Goal: Information Seeking & Learning: Learn about a topic

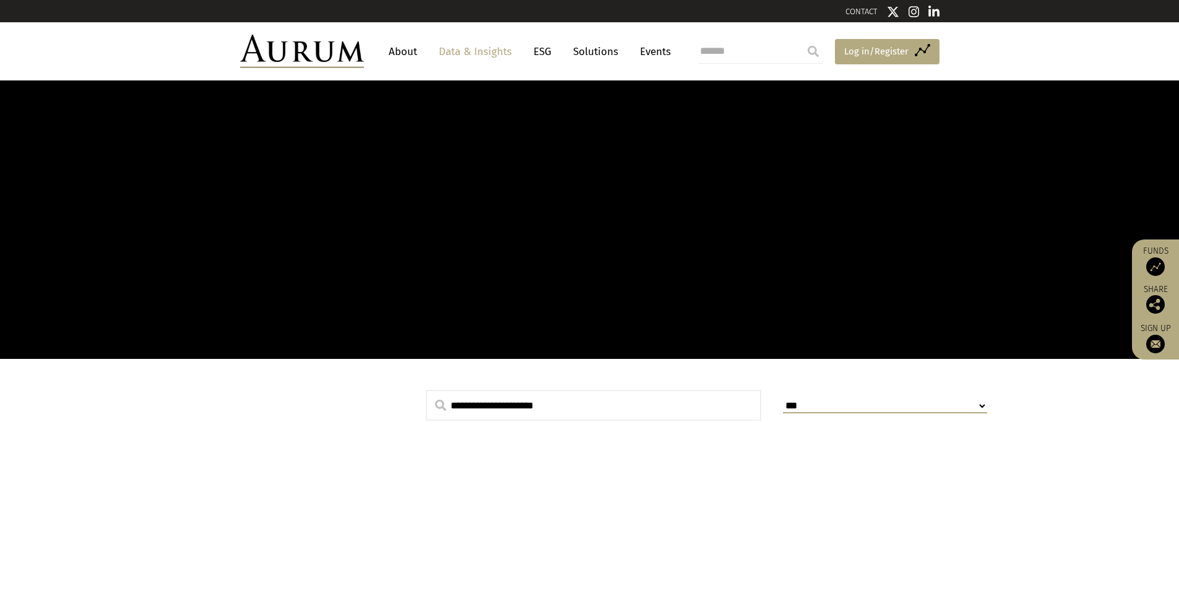
click at [852, 53] on span "Log in/Register" at bounding box center [876, 51] width 64 height 15
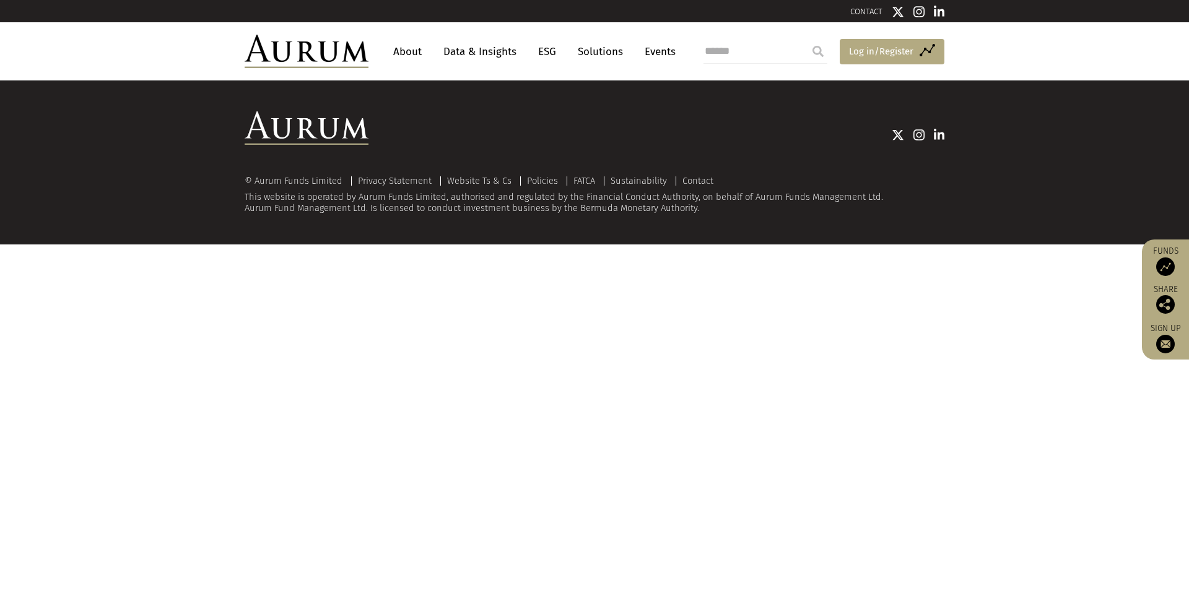
click at [846, 55] on link "Access Funds Log in/Register" at bounding box center [891, 52] width 105 height 26
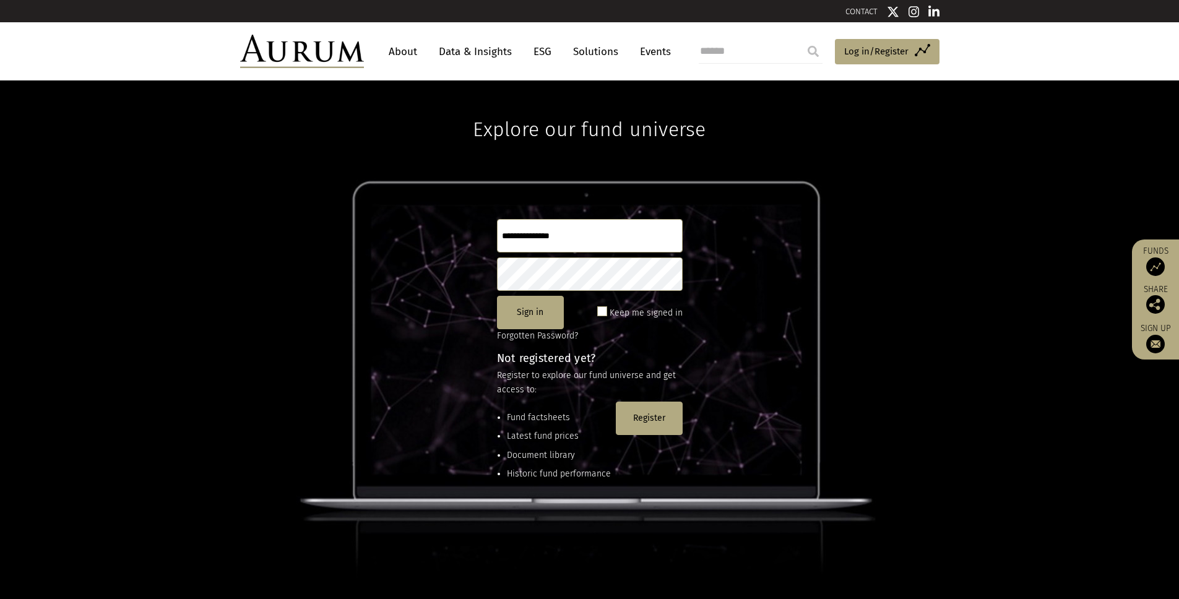
type input "**********"
click at [602, 312] on span at bounding box center [602, 311] width 10 height 10
click at [535, 307] on button "Sign in" at bounding box center [530, 312] width 67 height 33
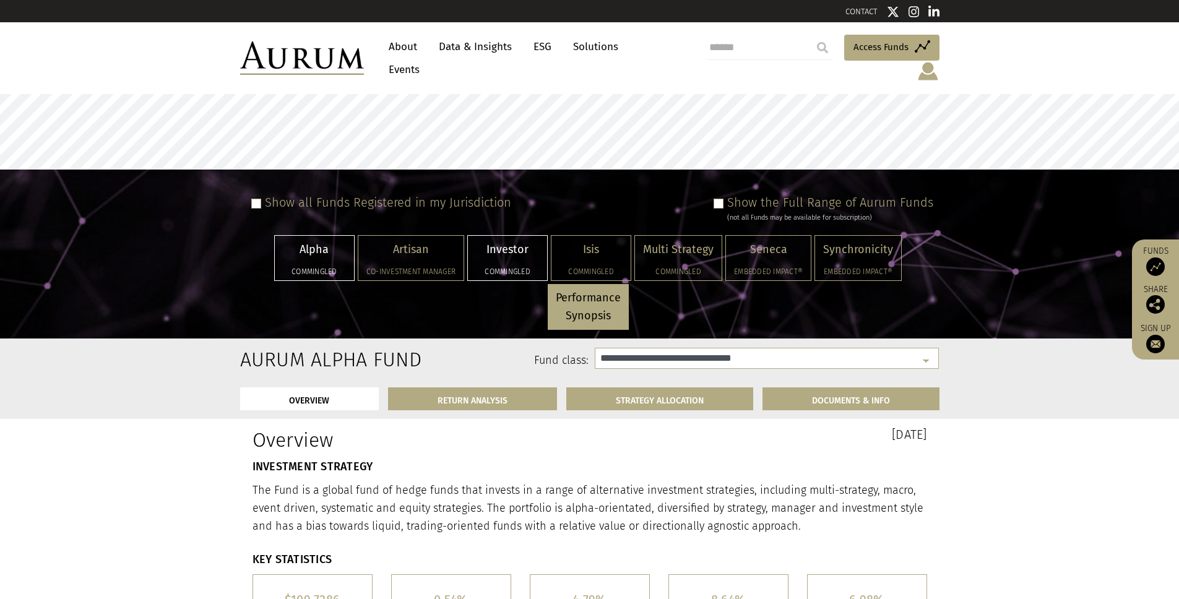
select select "**********"
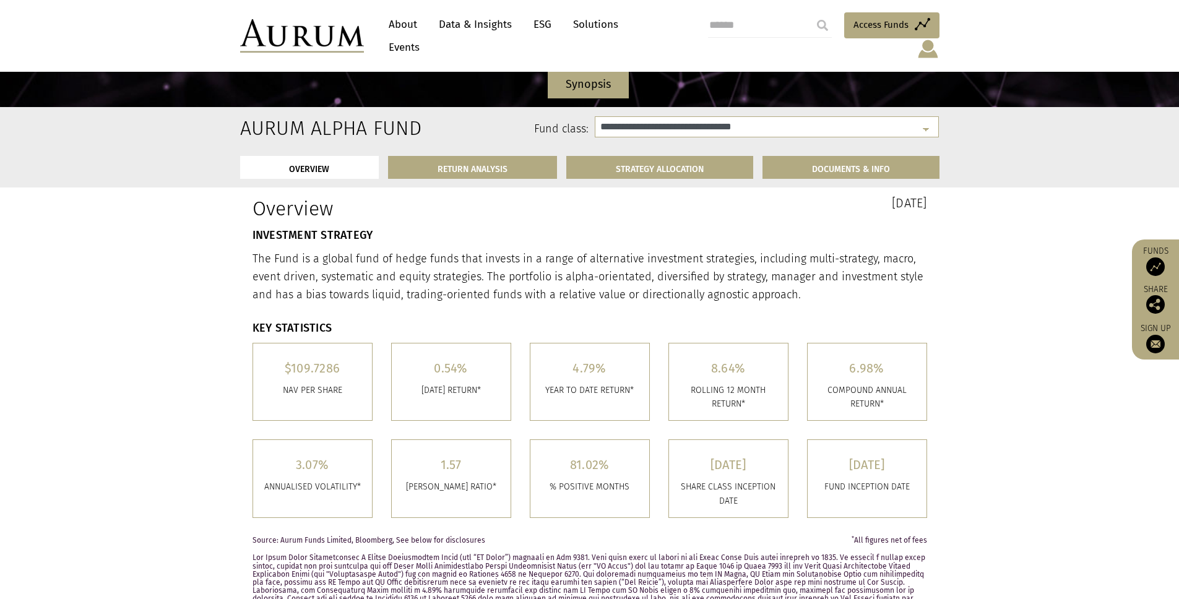
scroll to position [82, 0]
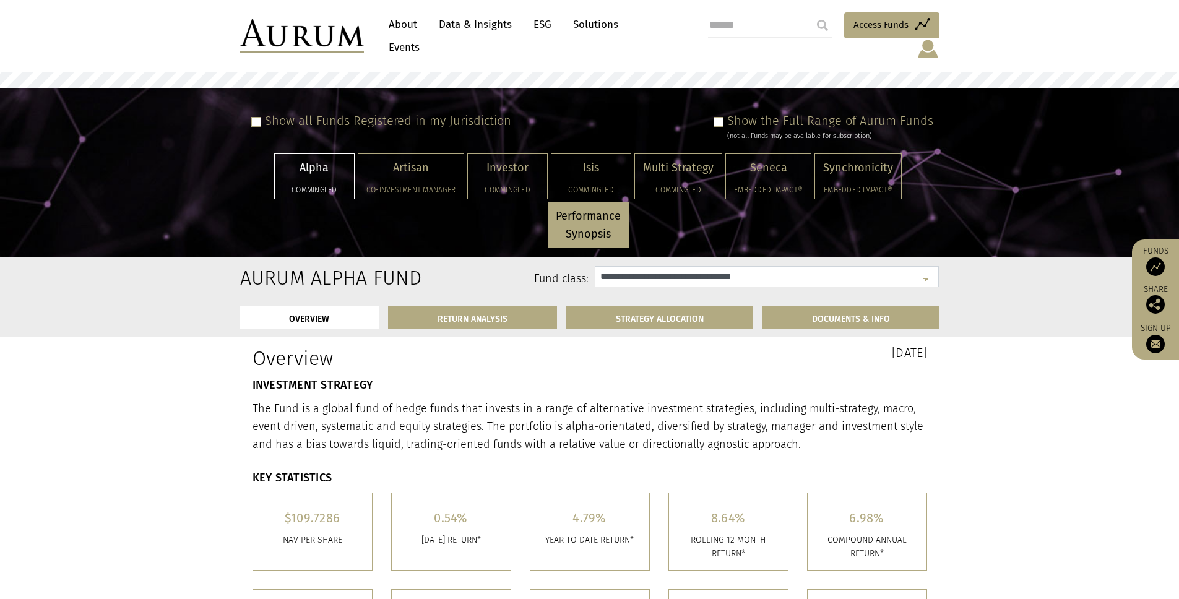
click at [599, 266] on select "**********" at bounding box center [767, 276] width 344 height 21
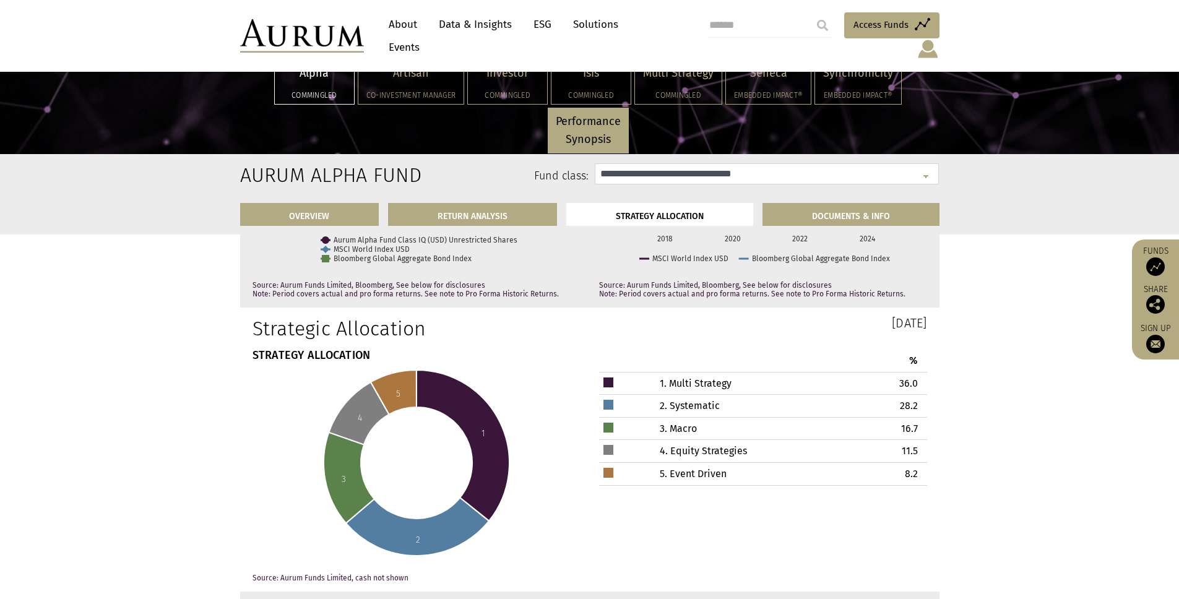
scroll to position [3611, 0]
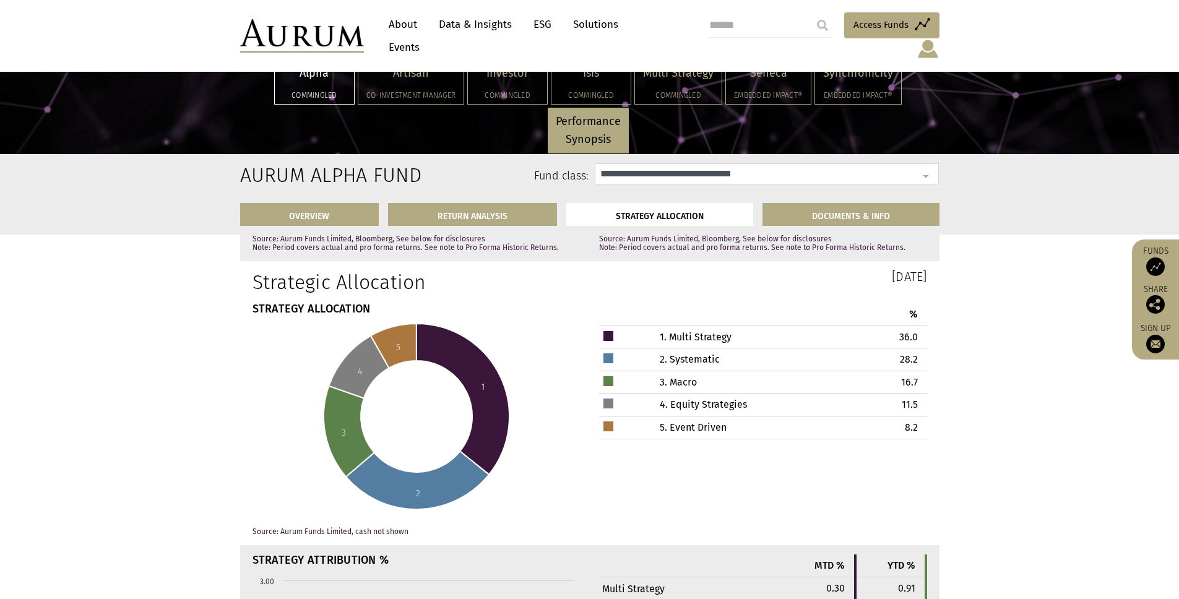
click at [477, 351] on icon at bounding box center [462, 399] width 93 height 151
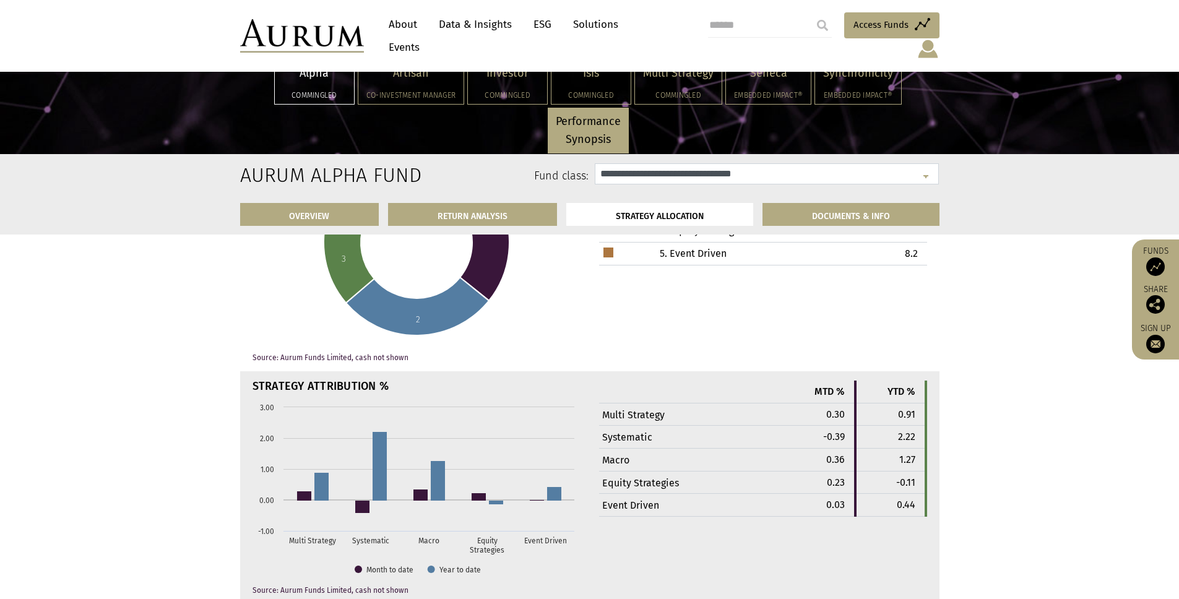
scroll to position [3786, 0]
click at [625, 406] on td "Multi Strategy" at bounding box center [691, 413] width 184 height 23
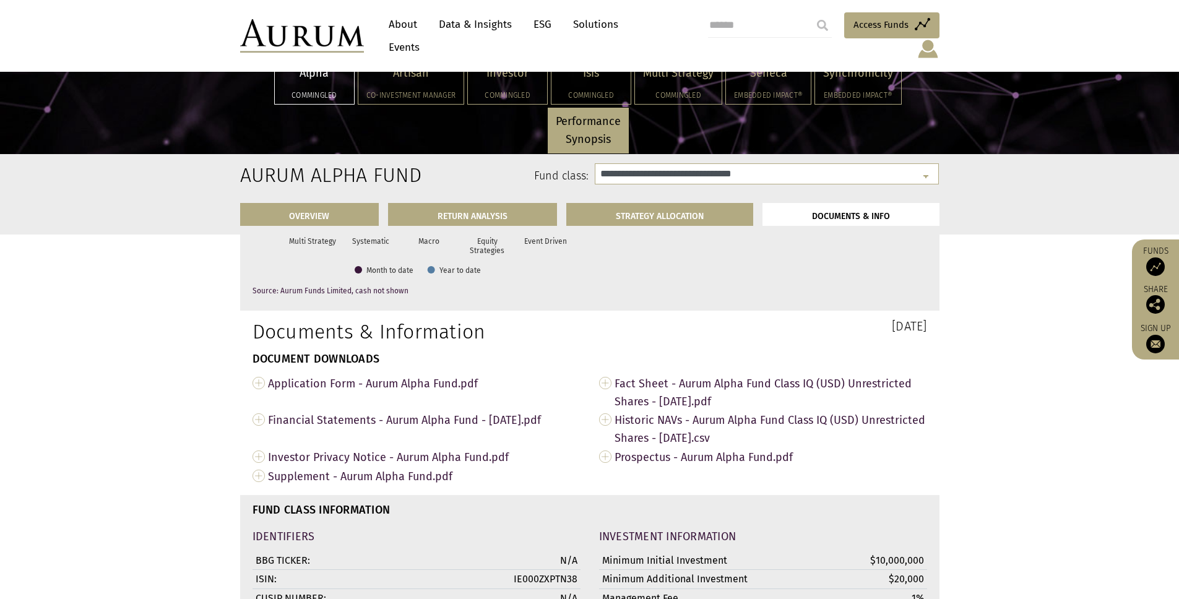
scroll to position [4097, 0]
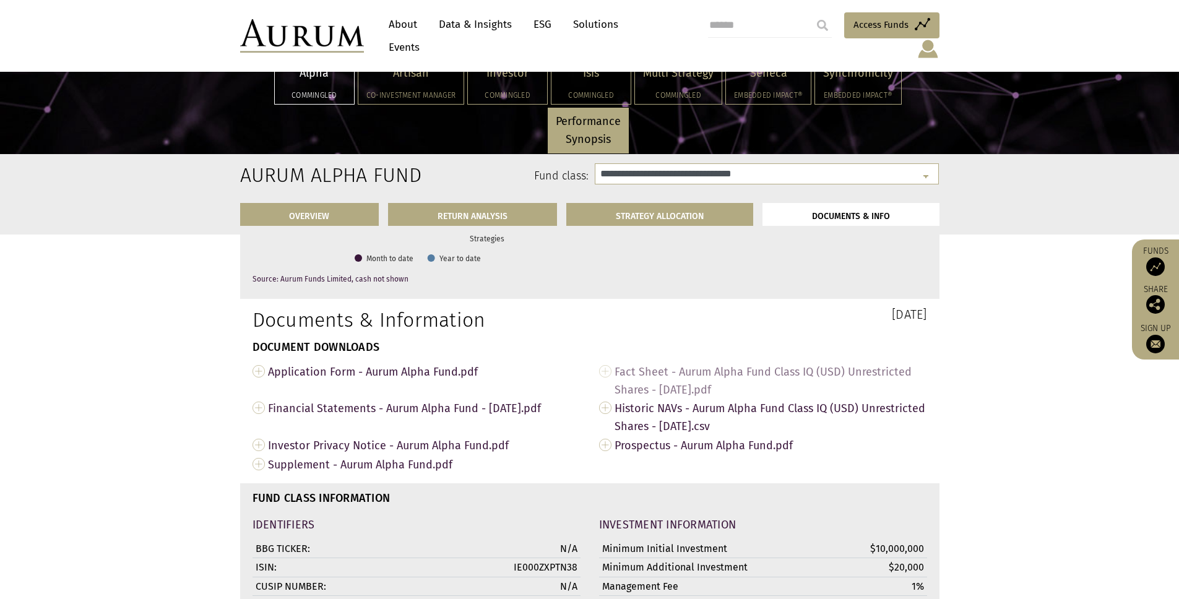
click at [644, 362] on span "Fact Sheet - Aurum Alpha Fund Class IQ (USD) Unrestricted Shares - Jun 2025.pdf" at bounding box center [771, 380] width 313 height 37
click at [387, 399] on span "Financial Statements - Aurum Alpha Fund - 31 December 2024.pdf" at bounding box center [424, 408] width 313 height 19
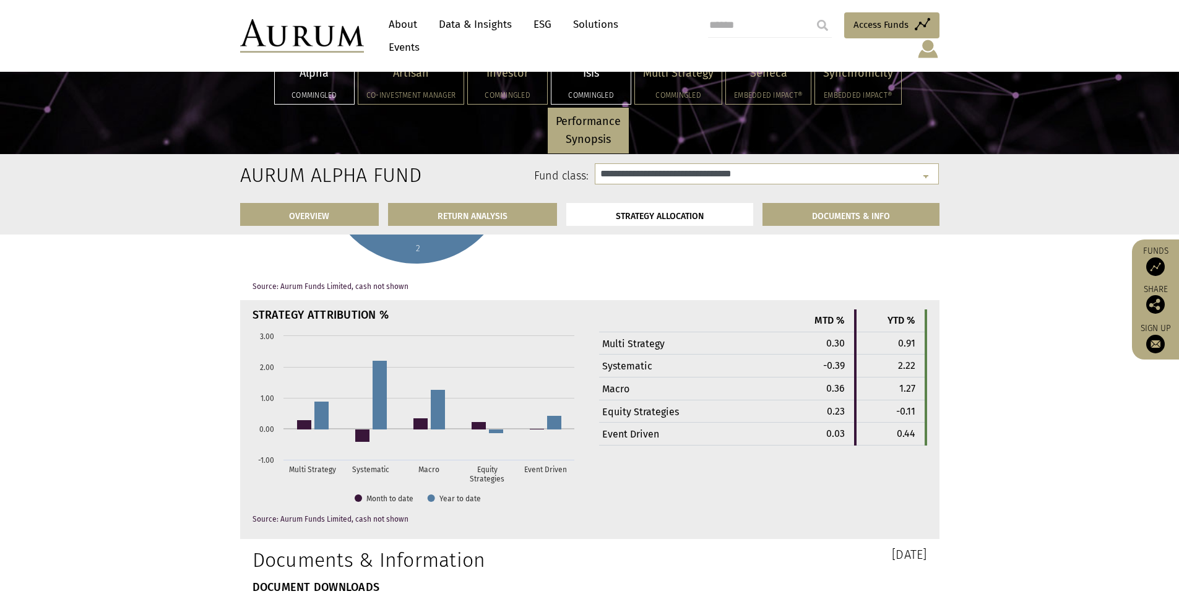
scroll to position [3854, 0]
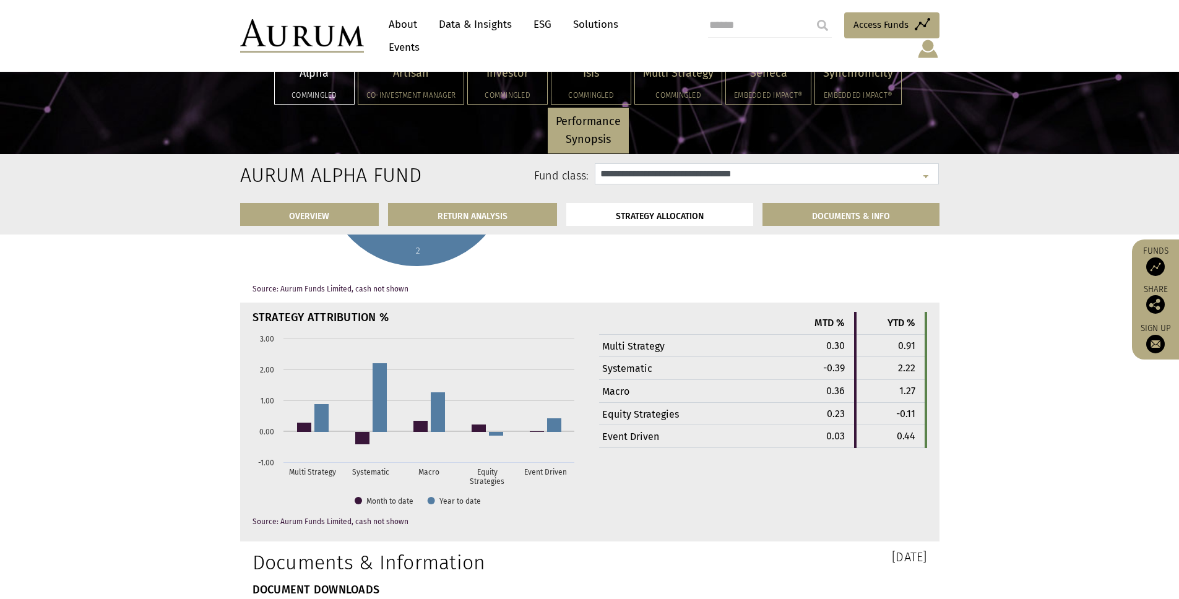
click at [670, 179] on select "**********" at bounding box center [767, 173] width 344 height 21
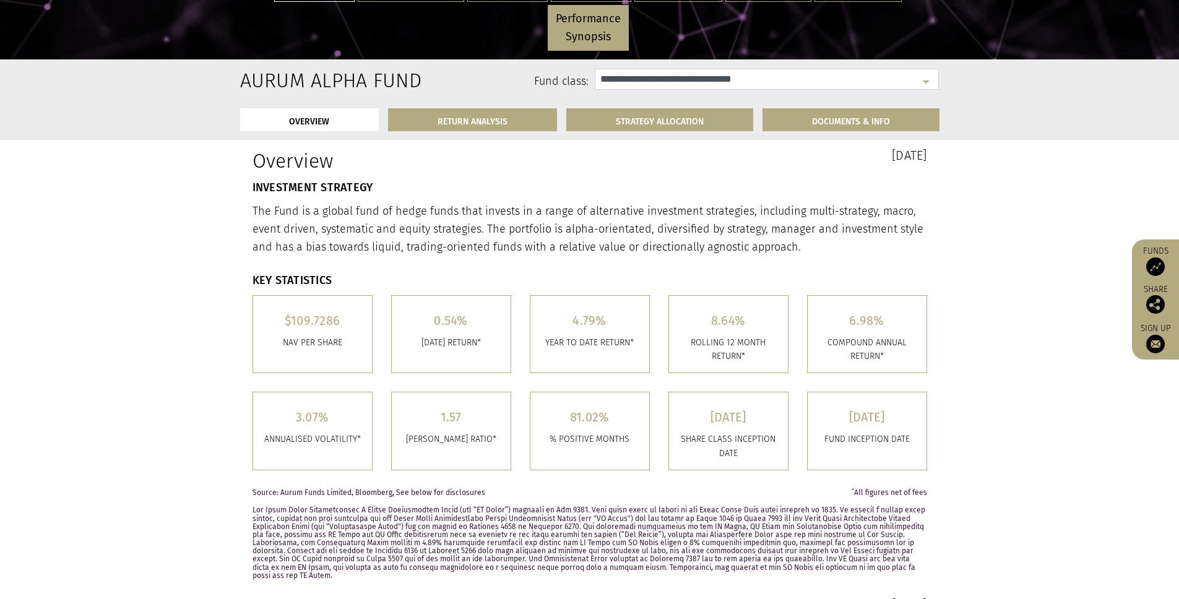
scroll to position [0, 0]
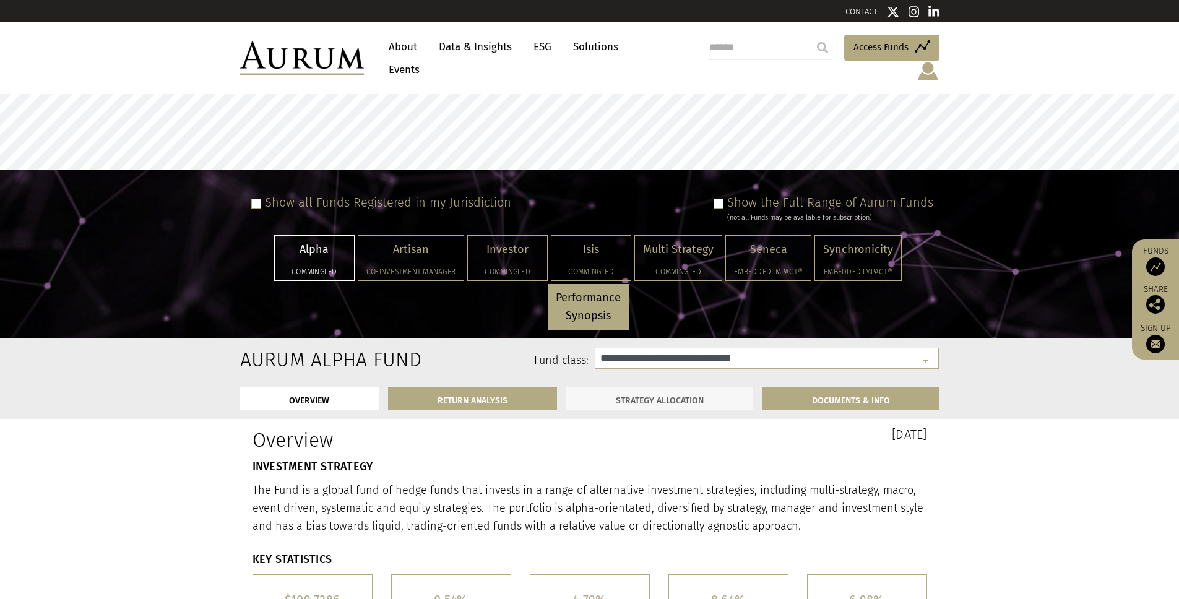
click at [671, 391] on link "STRATEGY ALLOCATION" at bounding box center [659, 399] width 187 height 23
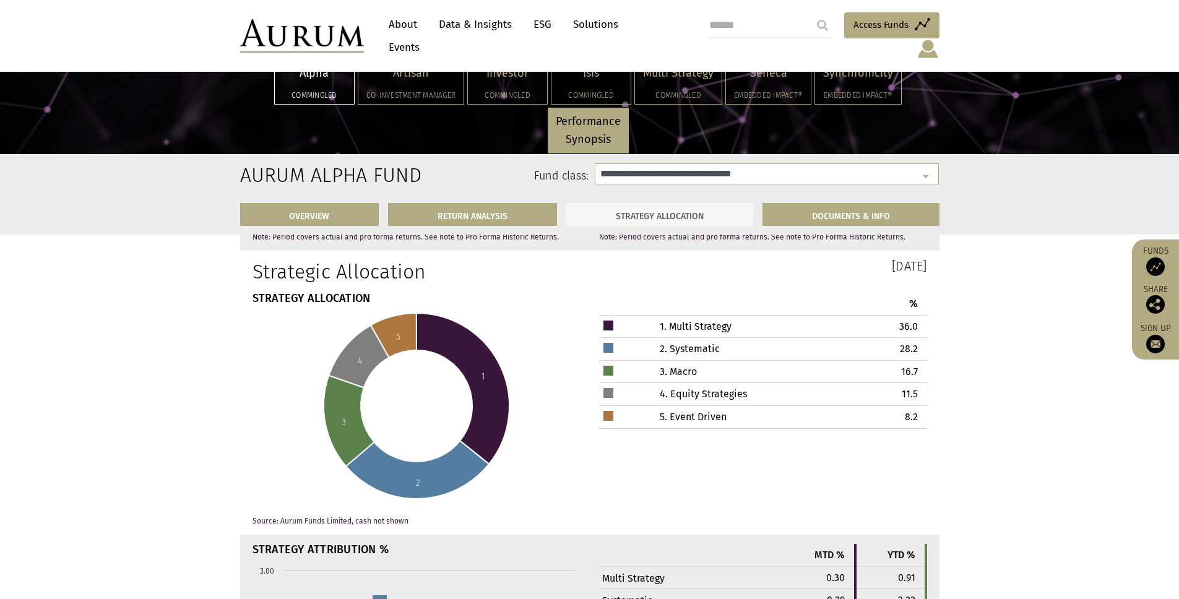
scroll to position [3623, 0]
click at [693, 316] on td "1. Multi Strategy" at bounding box center [731, 325] width 204 height 23
click at [613, 314] on td at bounding box center [614, 325] width 30 height 23
click at [607, 319] on div at bounding box center [609, 324] width 10 height 10
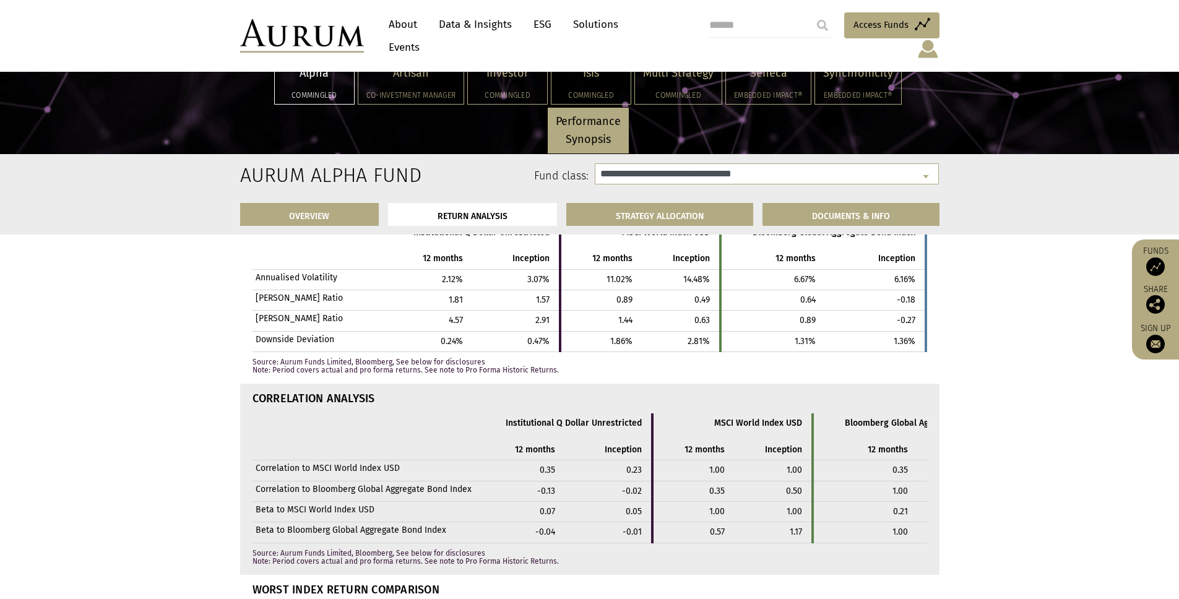
scroll to position [1882, 0]
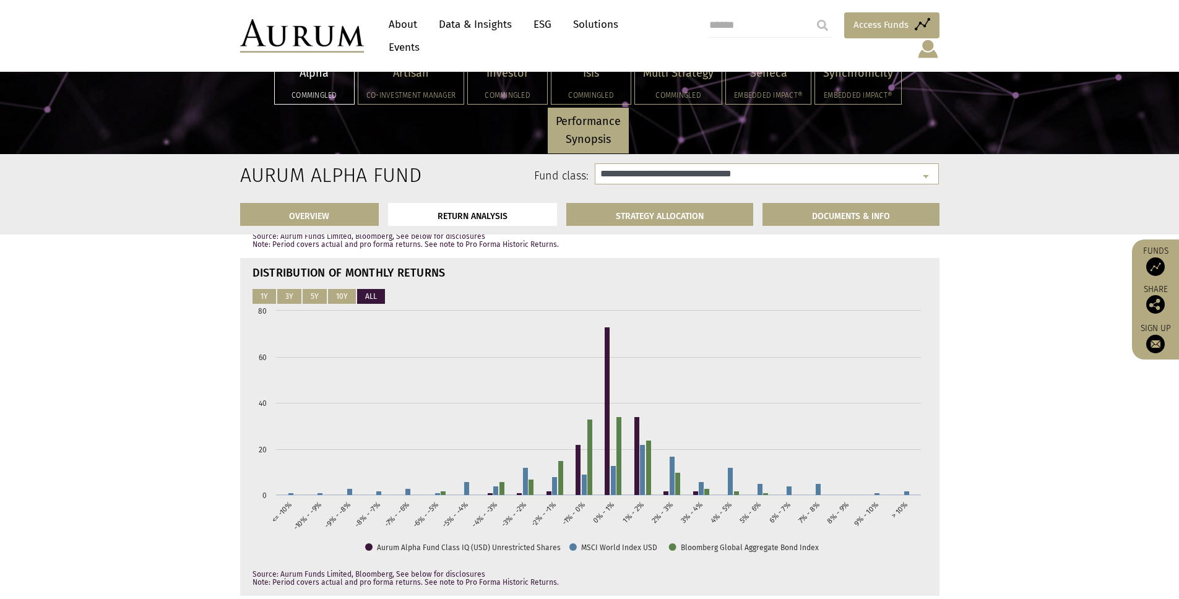
click at [854, 32] on span "Access Funds" at bounding box center [881, 24] width 55 height 15
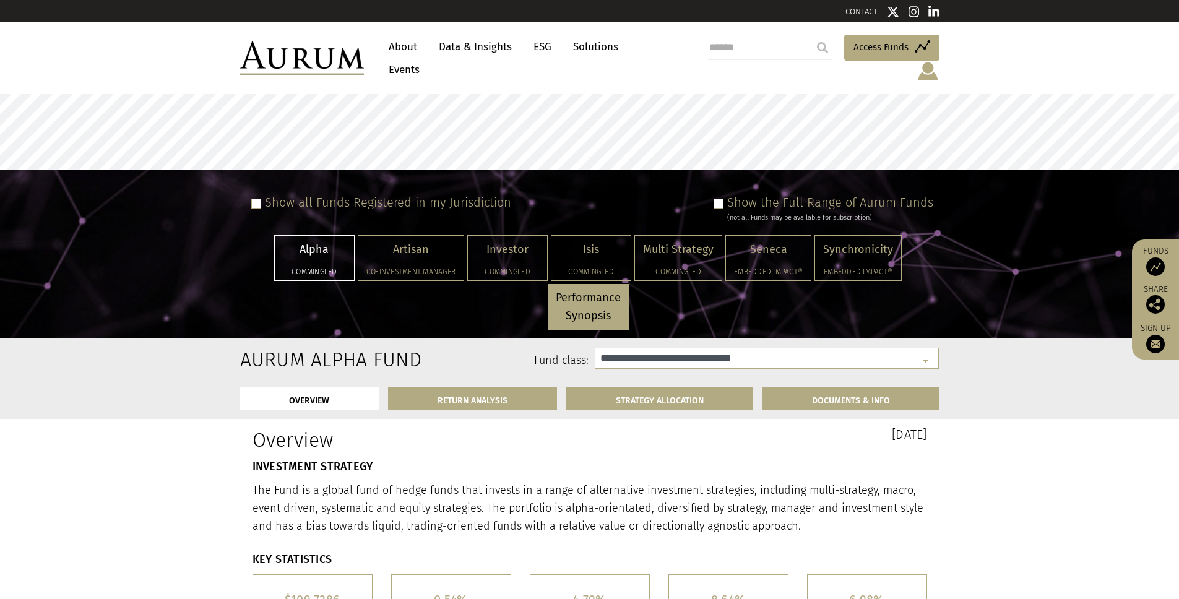
select select "**********"
click at [723, 196] on div "Show the Full Range of Aurum Funds (not all Funds may be available for subscrip…" at bounding box center [821, 209] width 225 height 28
click at [722, 199] on span at bounding box center [719, 204] width 10 height 10
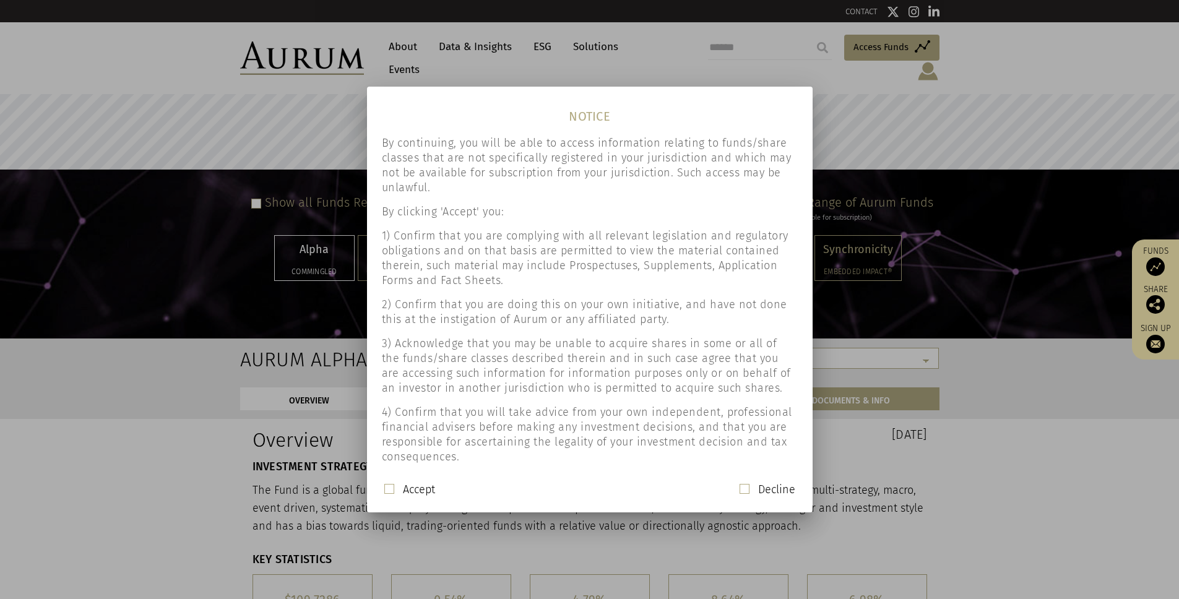
click at [395, 490] on div "Accept" at bounding box center [409, 490] width 51 height 16
click at [390, 490] on span at bounding box center [389, 489] width 10 height 10
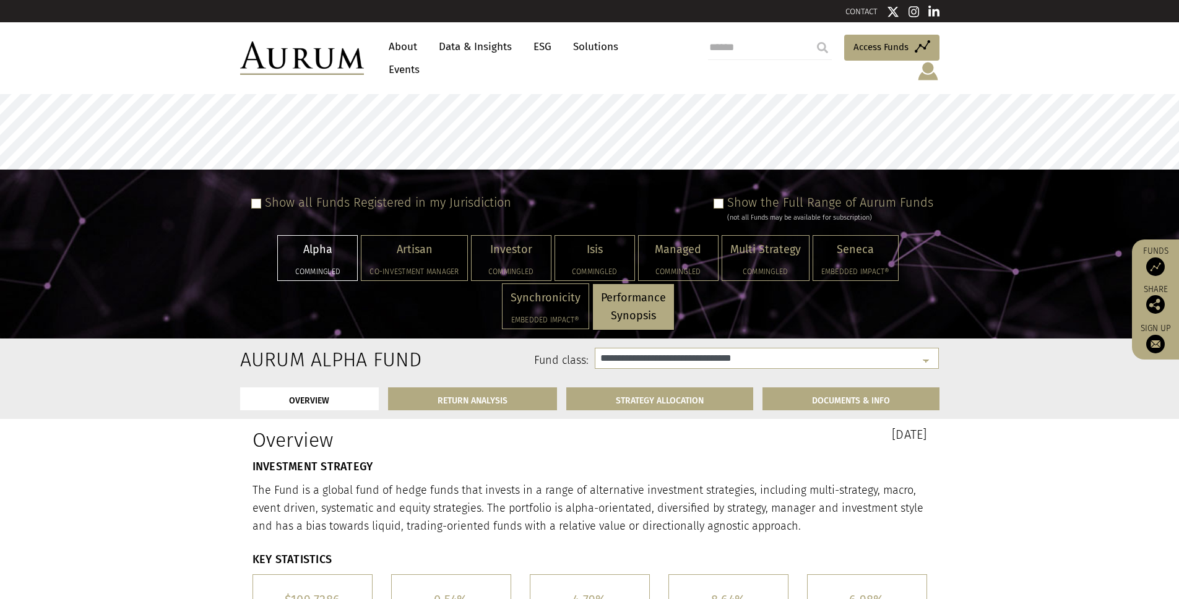
click at [722, 199] on span at bounding box center [719, 204] width 10 height 10
click at [758, 241] on p "Multi Strategy" at bounding box center [765, 250] width 71 height 18
select select "**********"
click at [620, 302] on p "Performance Synopsis" at bounding box center [633, 307] width 65 height 36
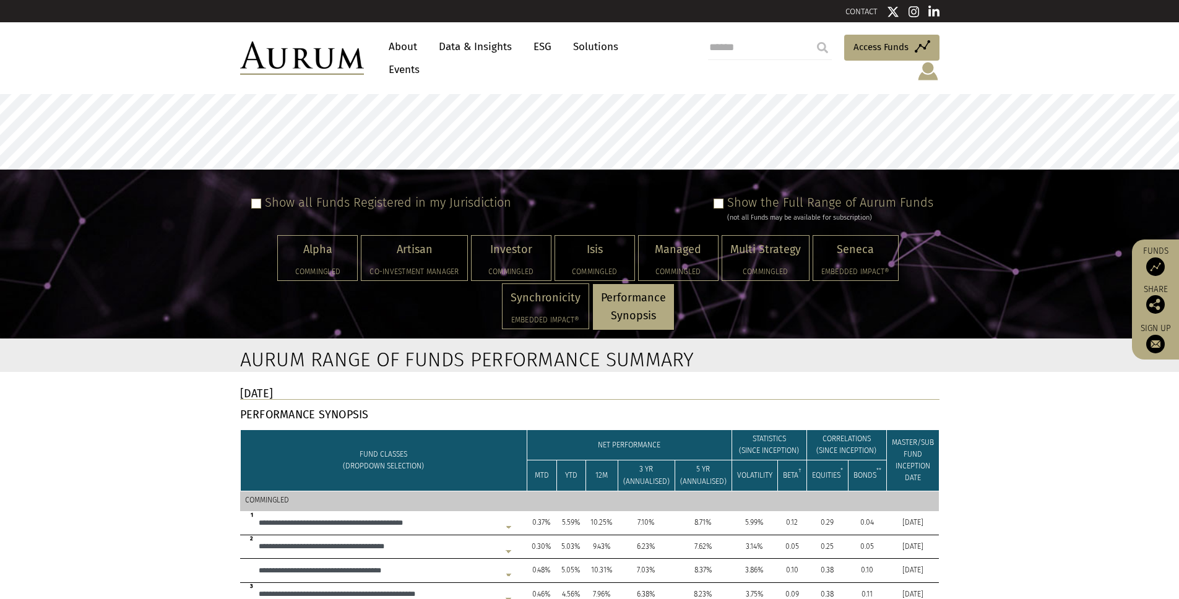
click at [479, 56] on link "Data & Insights" at bounding box center [475, 46] width 85 height 23
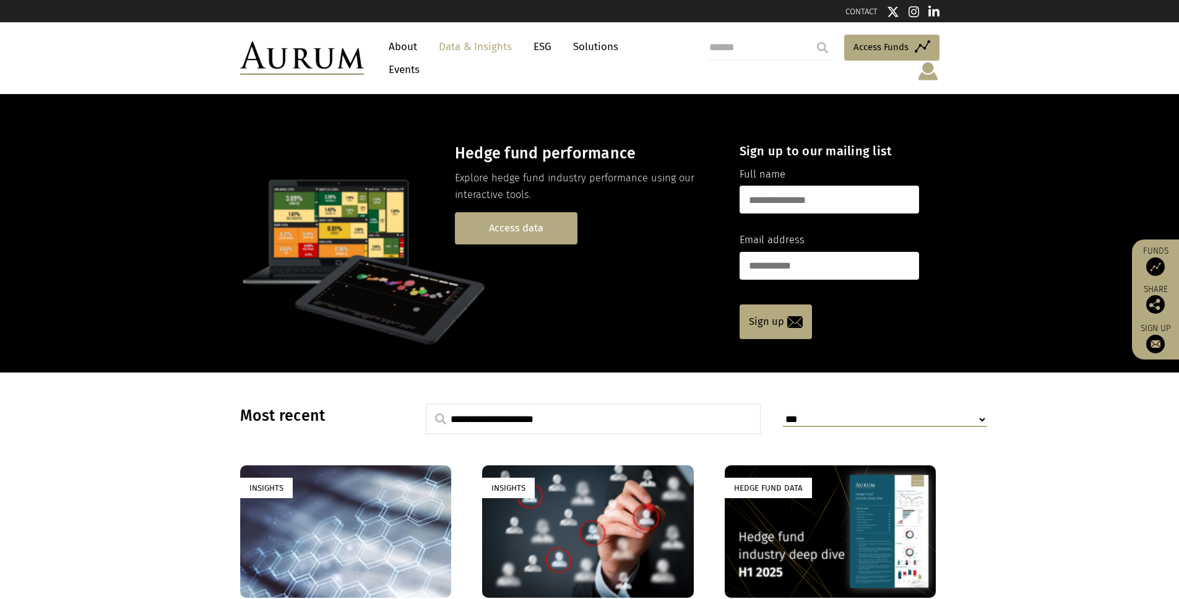
click at [524, 212] on link "Access data" at bounding box center [516, 228] width 123 height 32
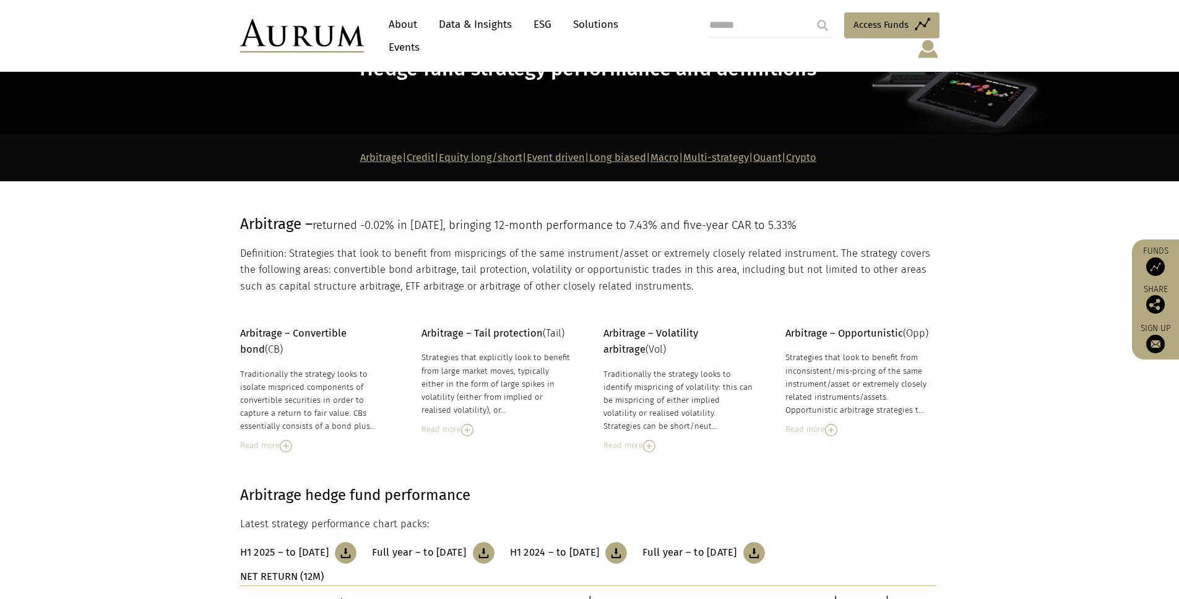
scroll to position [99, 0]
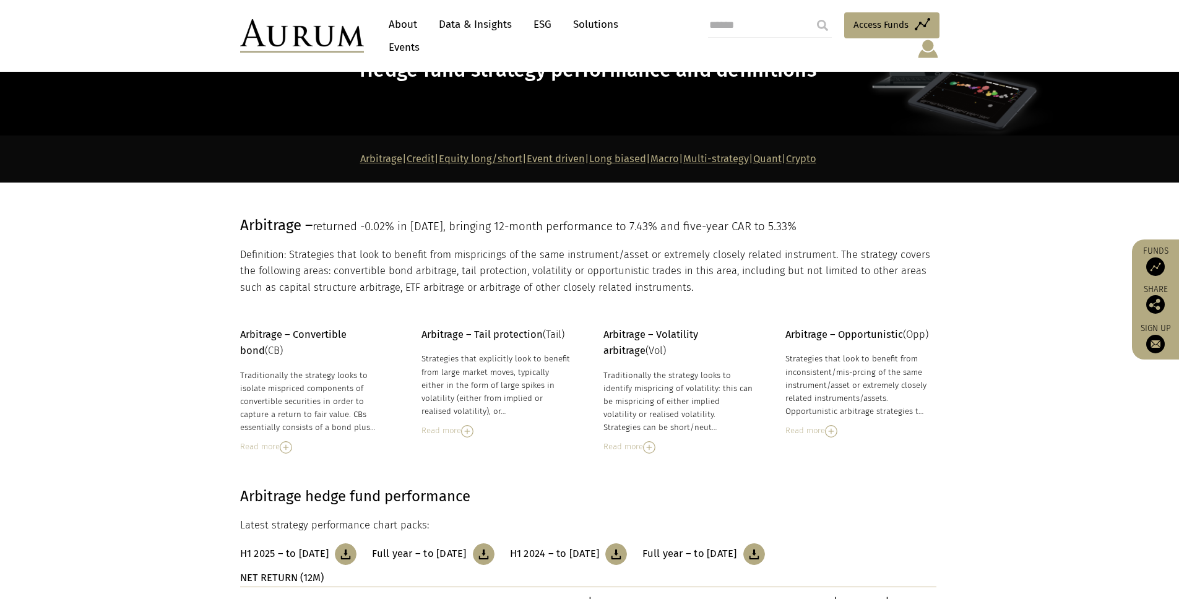
click at [730, 153] on link "Multi-strategy" at bounding box center [716, 159] width 66 height 12
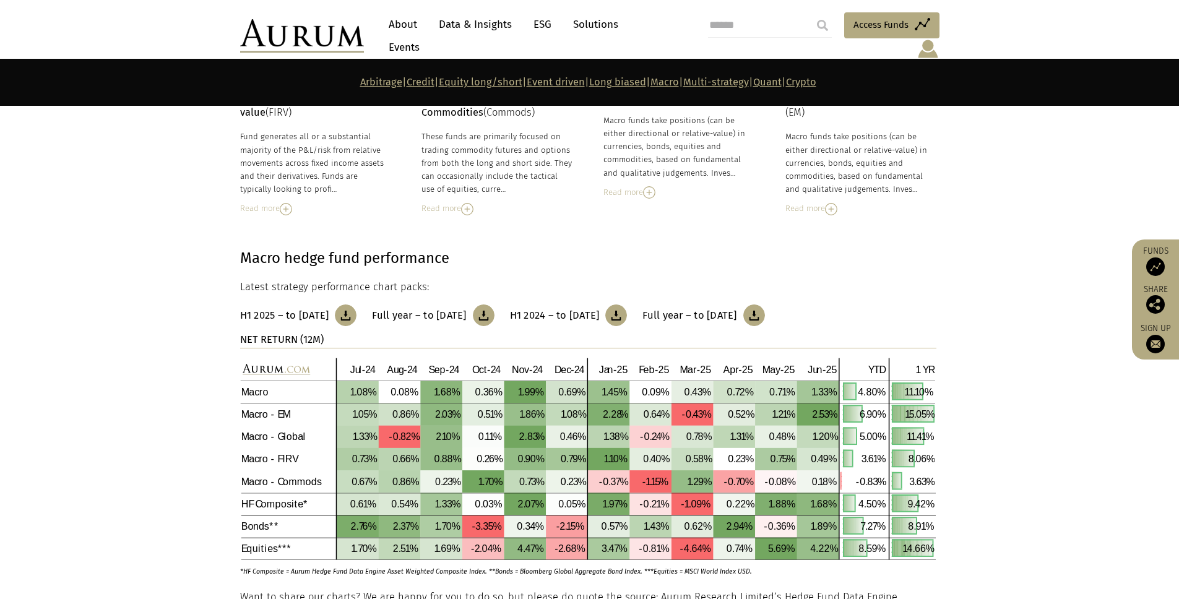
scroll to position [4369, 0]
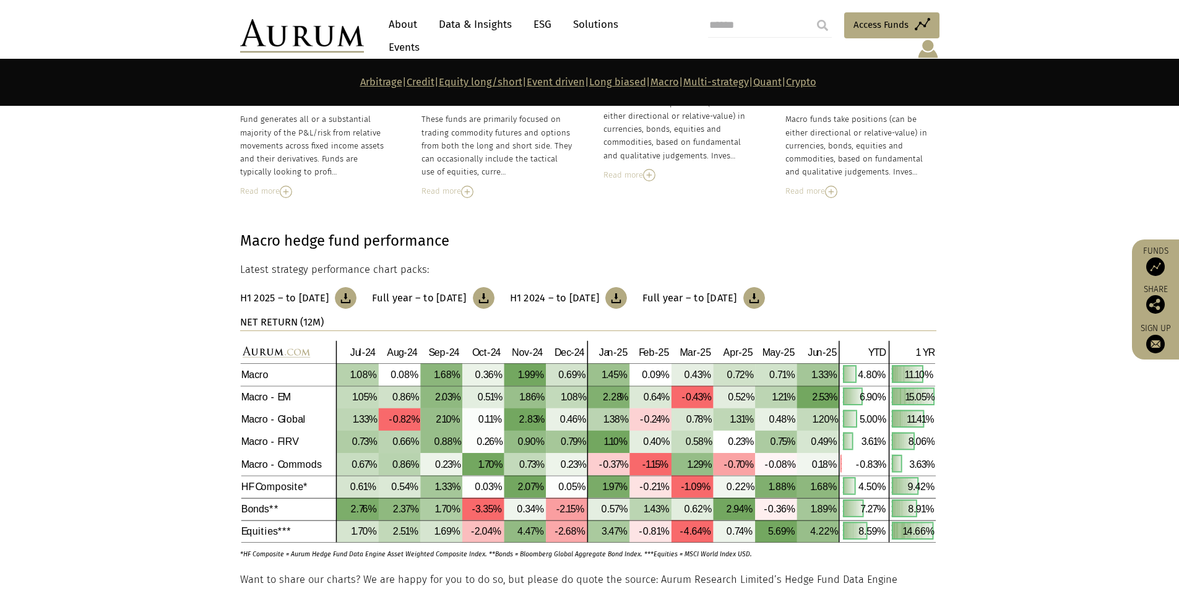
click at [357, 287] on img at bounding box center [346, 298] width 22 height 22
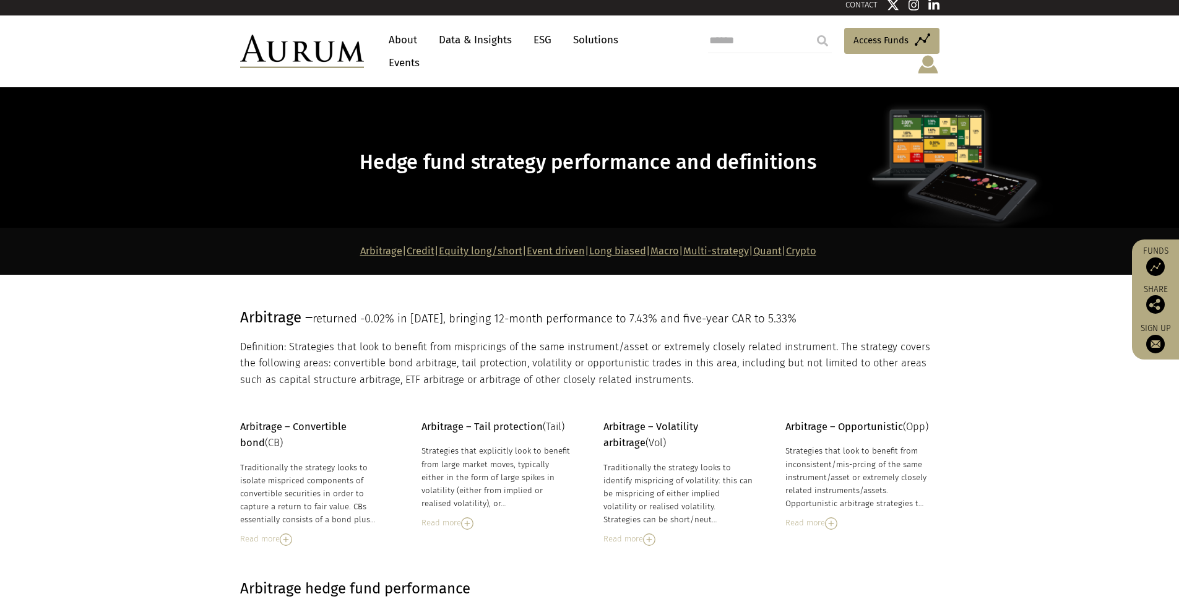
scroll to position [0, 0]
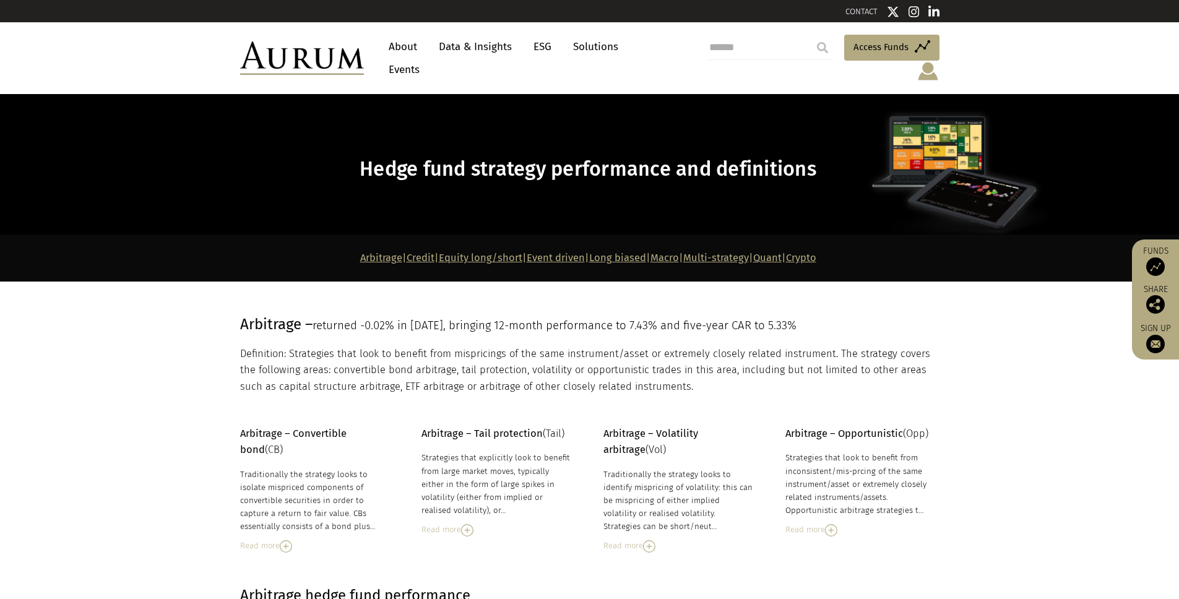
click at [1153, 262] on img at bounding box center [1155, 267] width 19 height 19
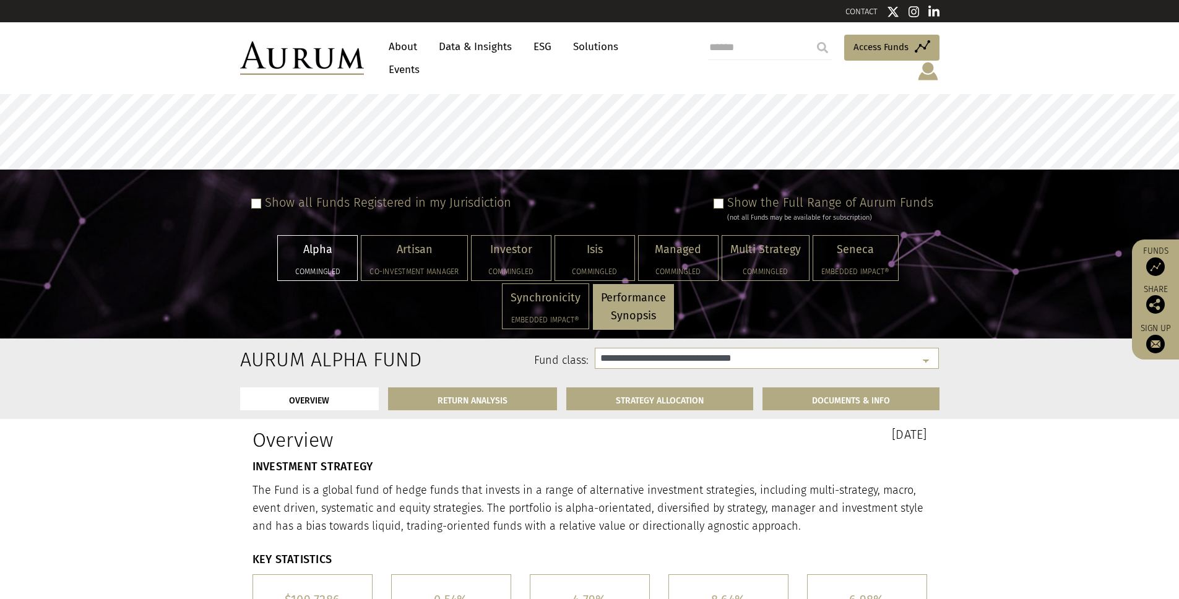
select select "**********"
click at [478, 53] on link "Data & Insights" at bounding box center [475, 46] width 85 height 23
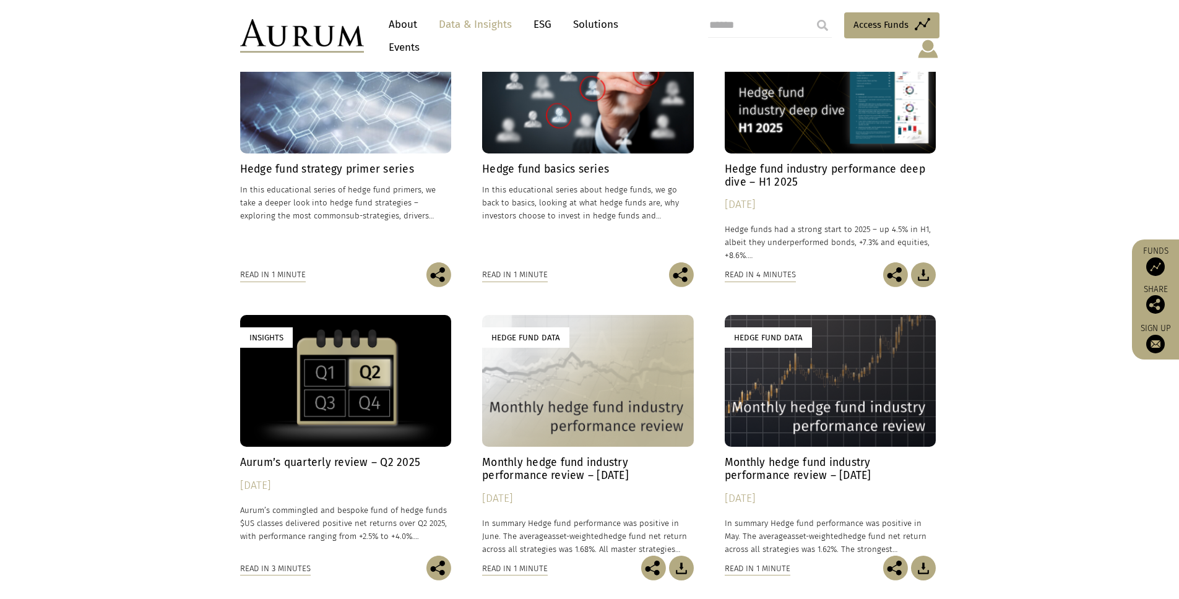
scroll to position [446, 0]
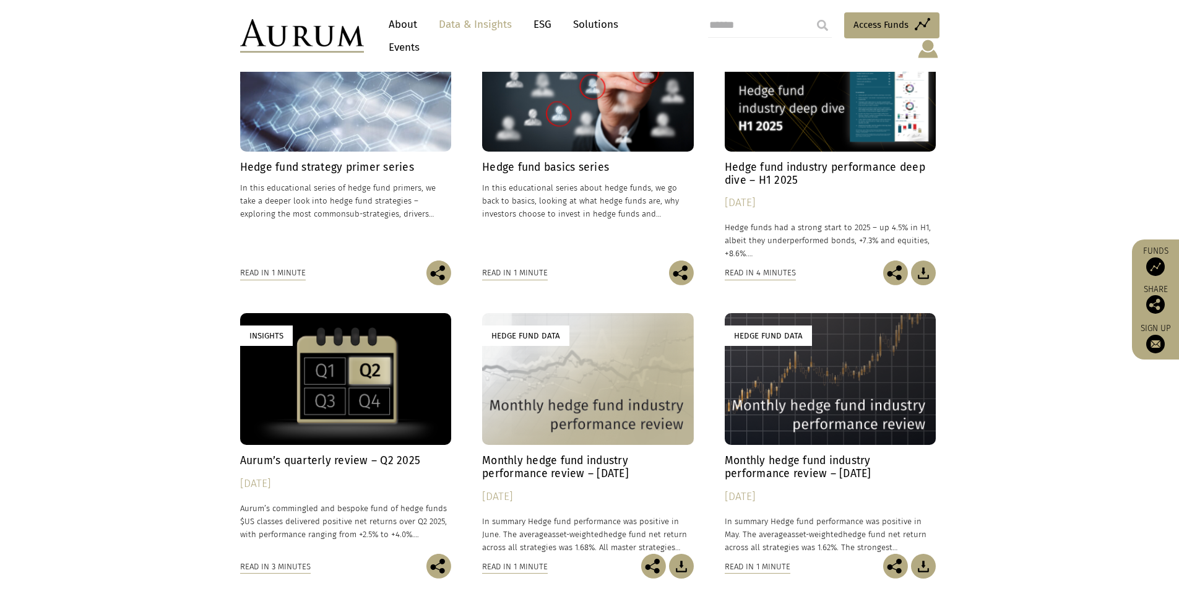
click at [555, 461] on h4 "Monthly hedge fund industry performance review – [DATE]" at bounding box center [588, 467] width 212 height 26
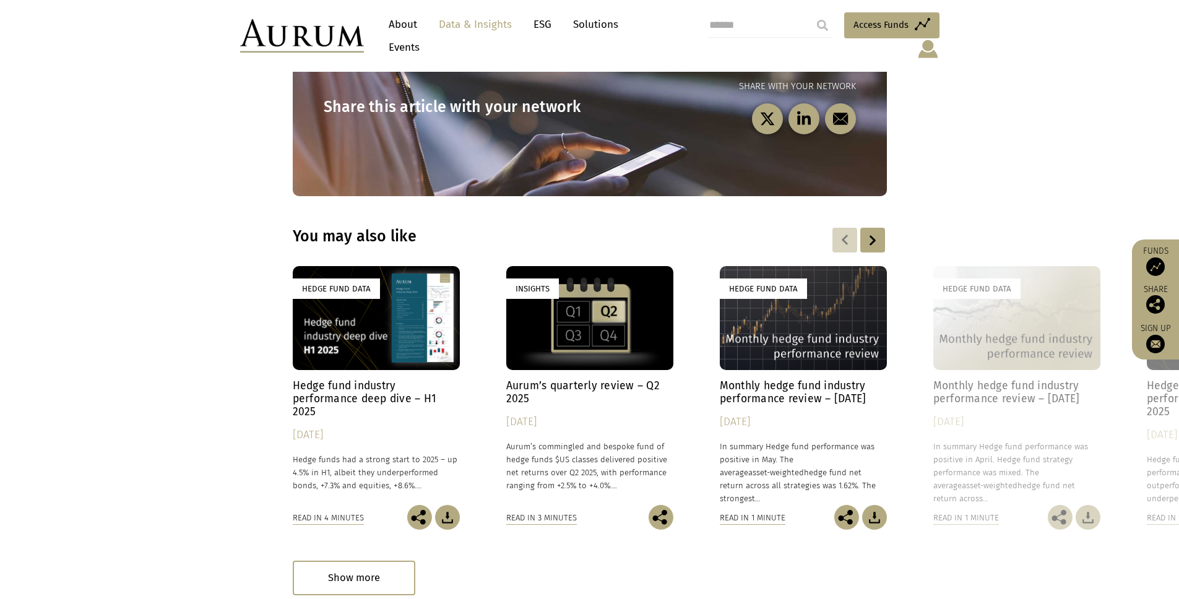
scroll to position [1610, 0]
